Goal: Information Seeking & Learning: Learn about a topic

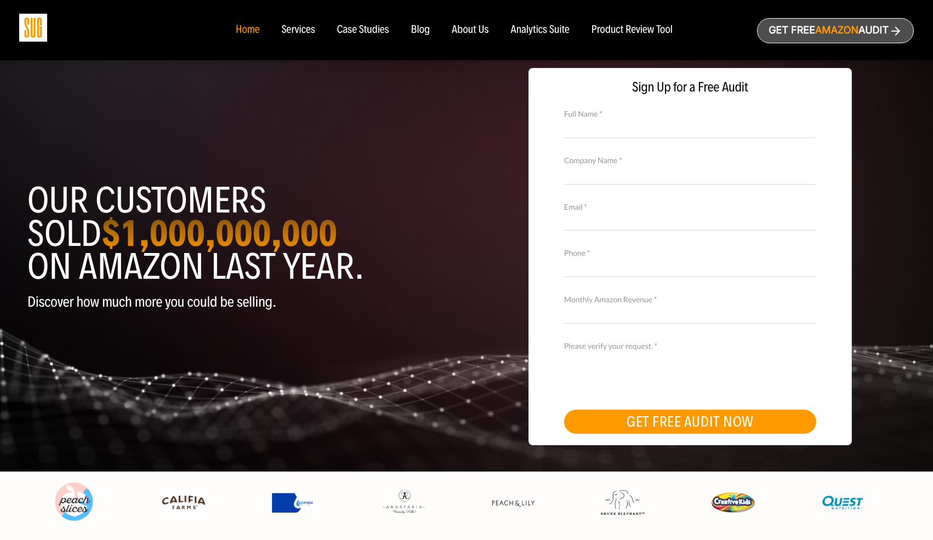
click at [473, 34] on div "About Us" at bounding box center [469, 30] width 37 height 12
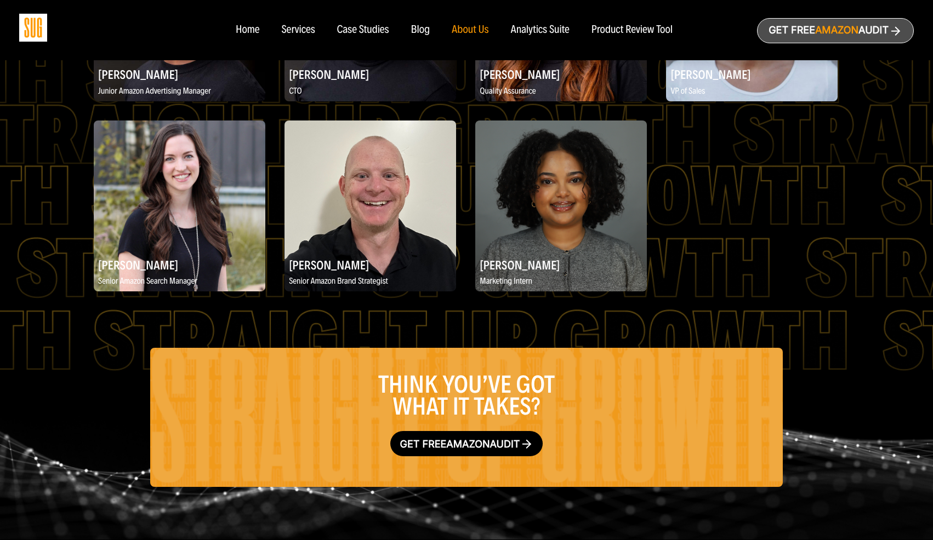
scroll to position [1850, 0]
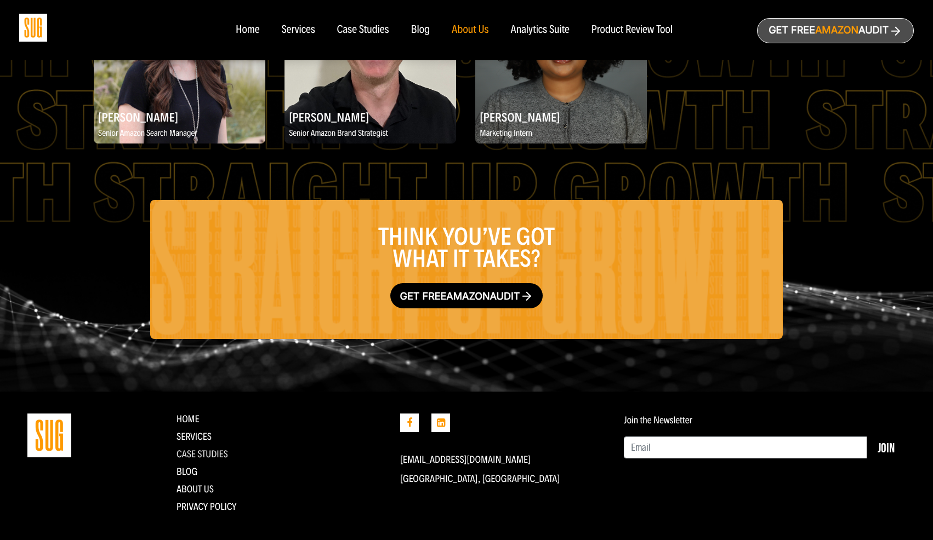
drag, startPoint x: 204, startPoint y: 439, endPoint x: 216, endPoint y: 437, distance: 12.7
click at [204, 448] on link "CASE STUDIES" at bounding box center [202, 454] width 52 height 12
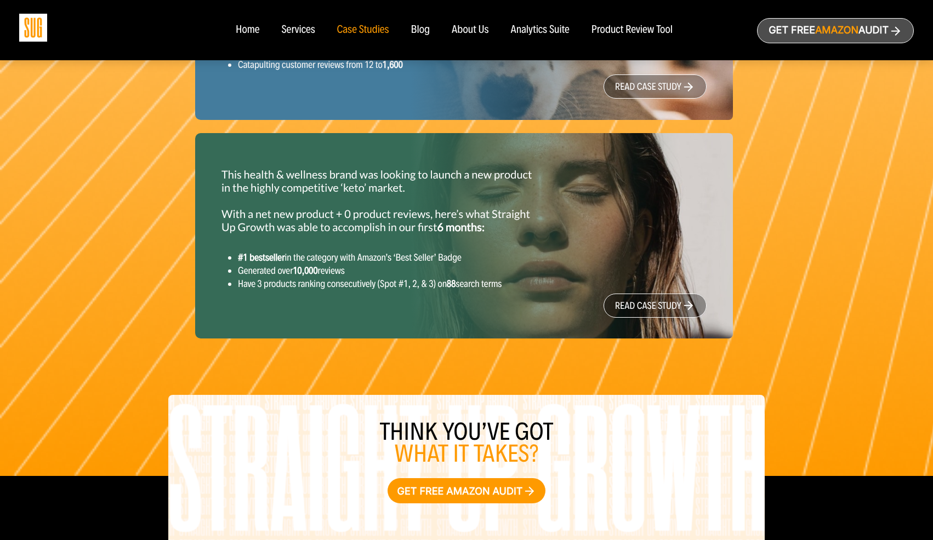
scroll to position [1470, 0]
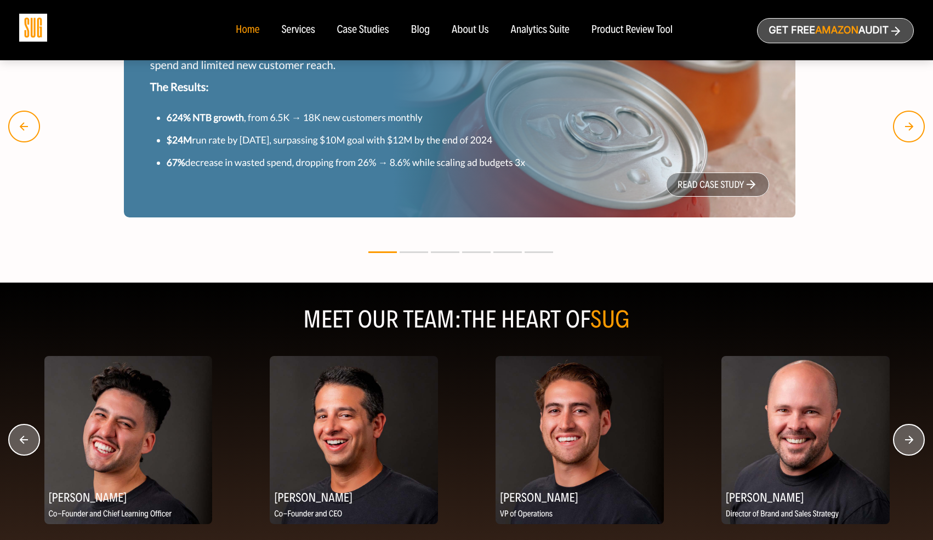
scroll to position [1181, 0]
